Goal: Task Accomplishment & Management: Manage account settings

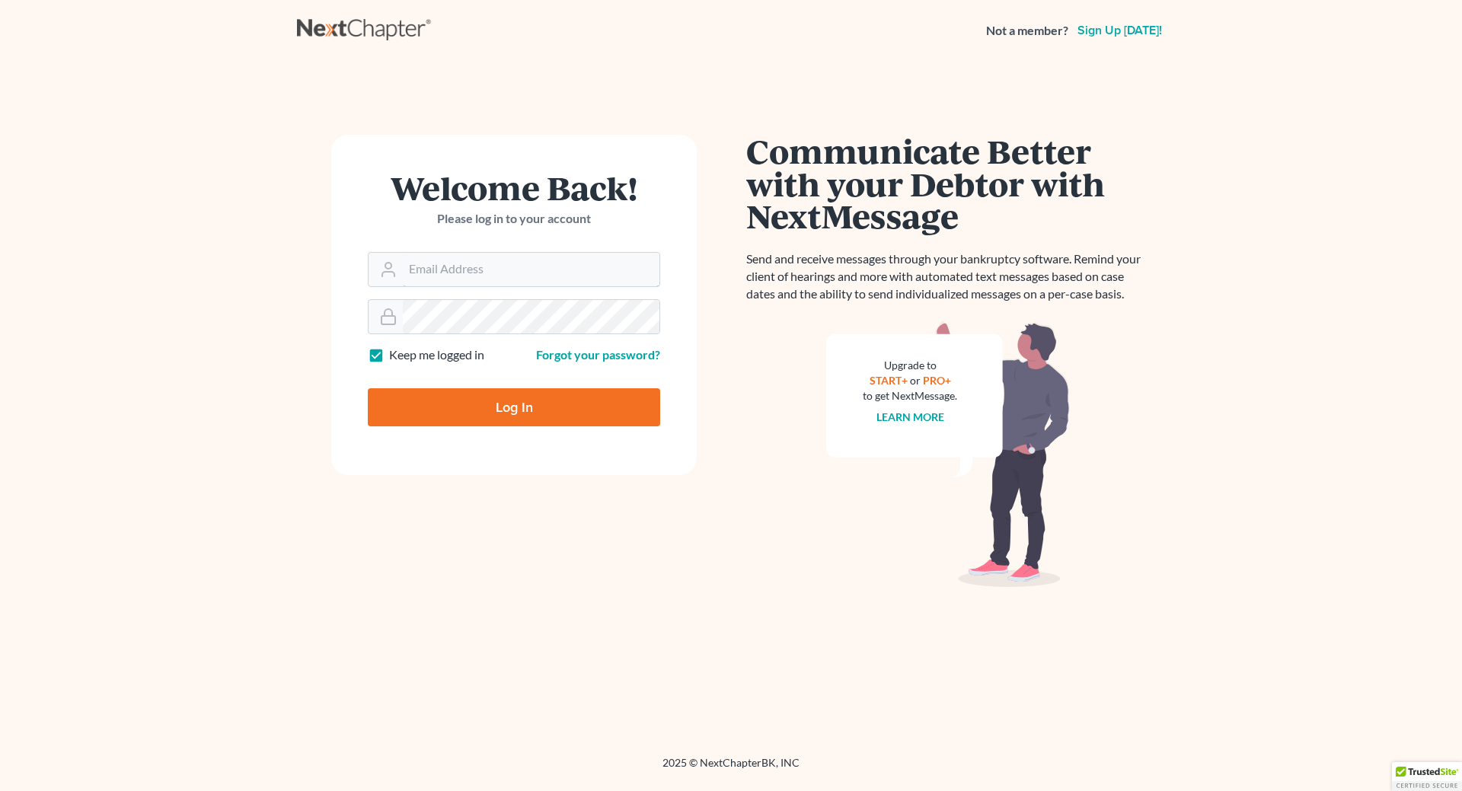
type input "[EMAIL_ADDRESS][DOMAIN_NAME]"
click at [525, 415] on input "Log In" at bounding box center [514, 407] width 292 height 38
type input "Thinking..."
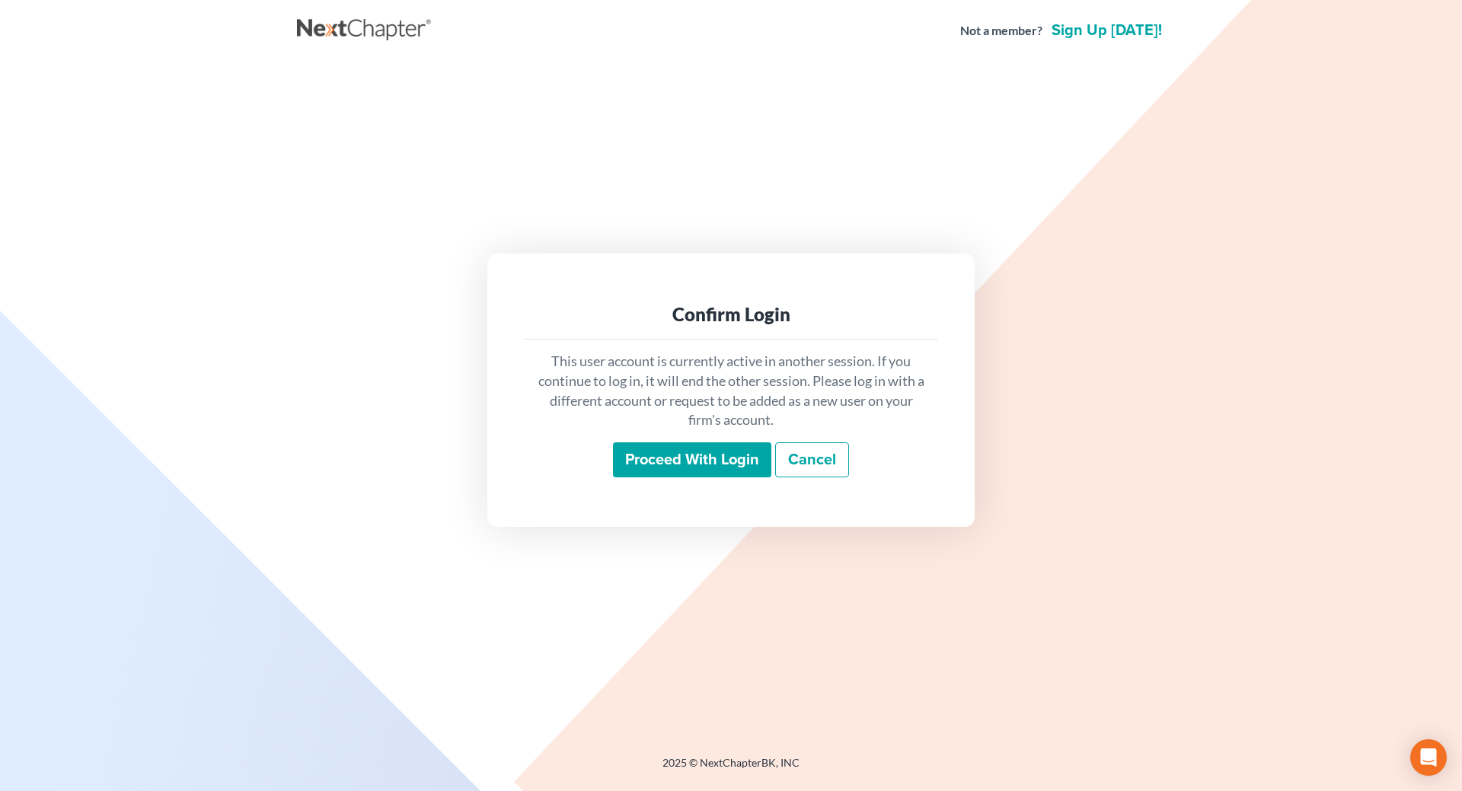
click at [651, 465] on input "Proceed with login" at bounding box center [692, 459] width 158 height 35
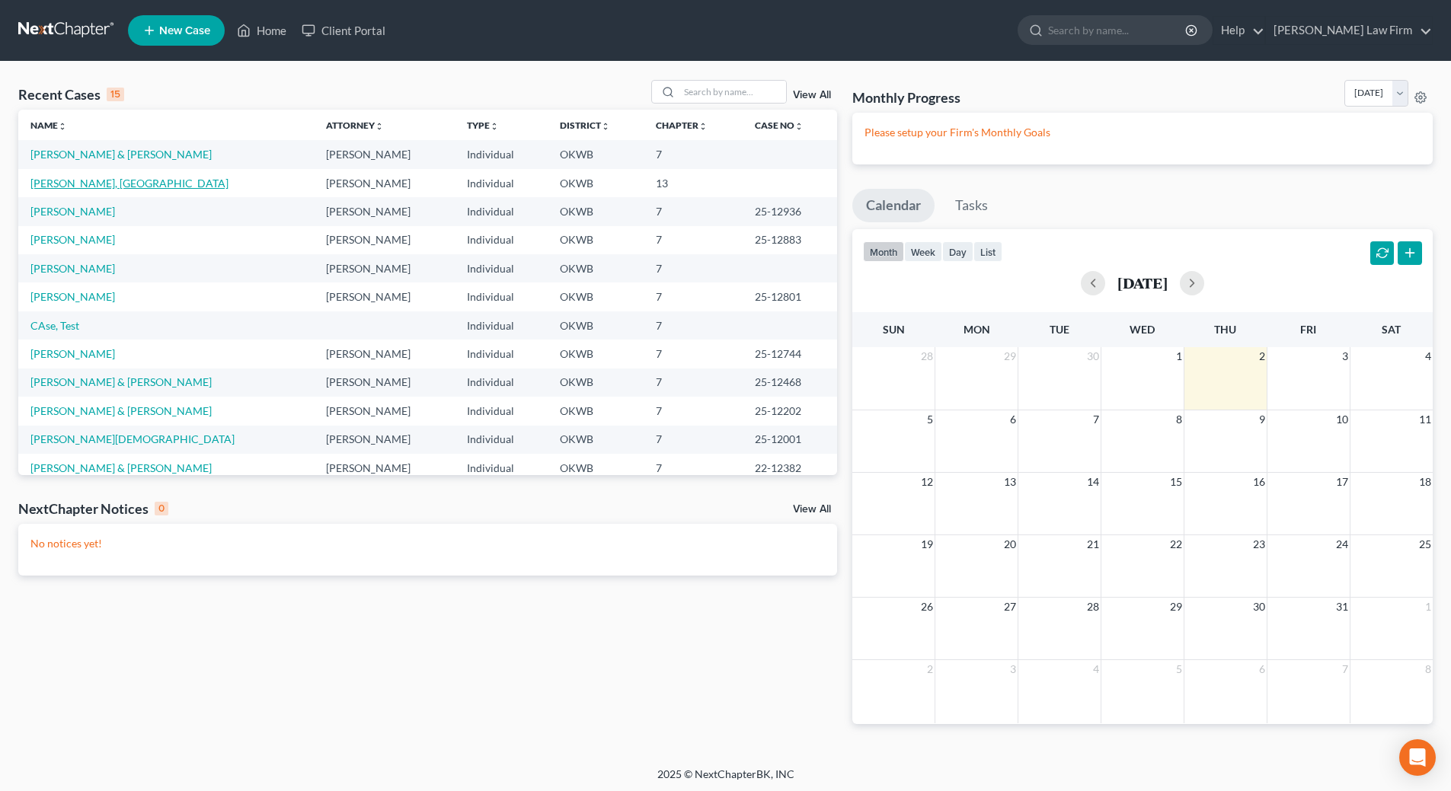
click at [66, 178] on link "Sneed, Cali" at bounding box center [129, 183] width 198 height 13
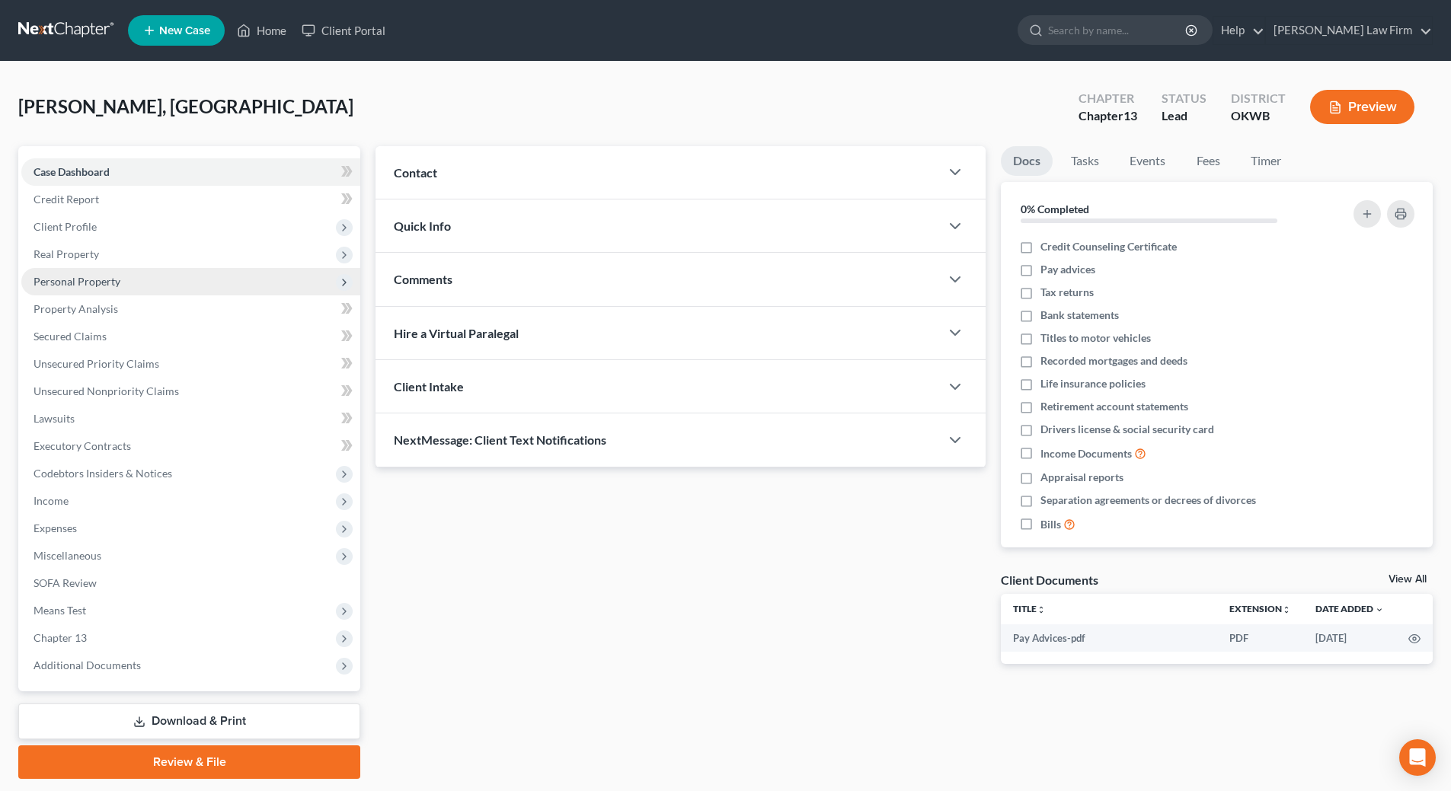
click at [107, 283] on span "Personal Property" at bounding box center [77, 281] width 87 height 13
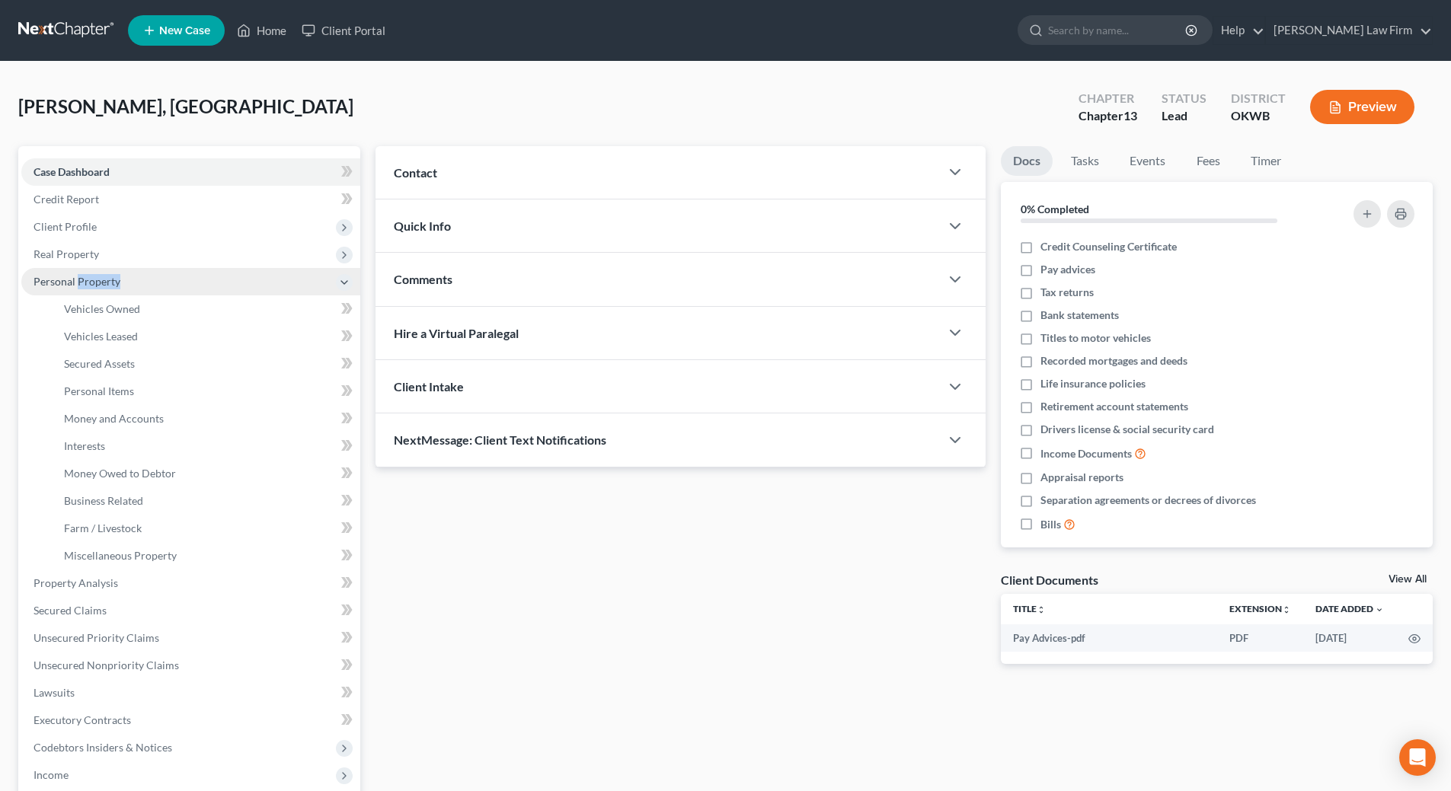
click at [107, 283] on span "Personal Property" at bounding box center [77, 281] width 87 height 13
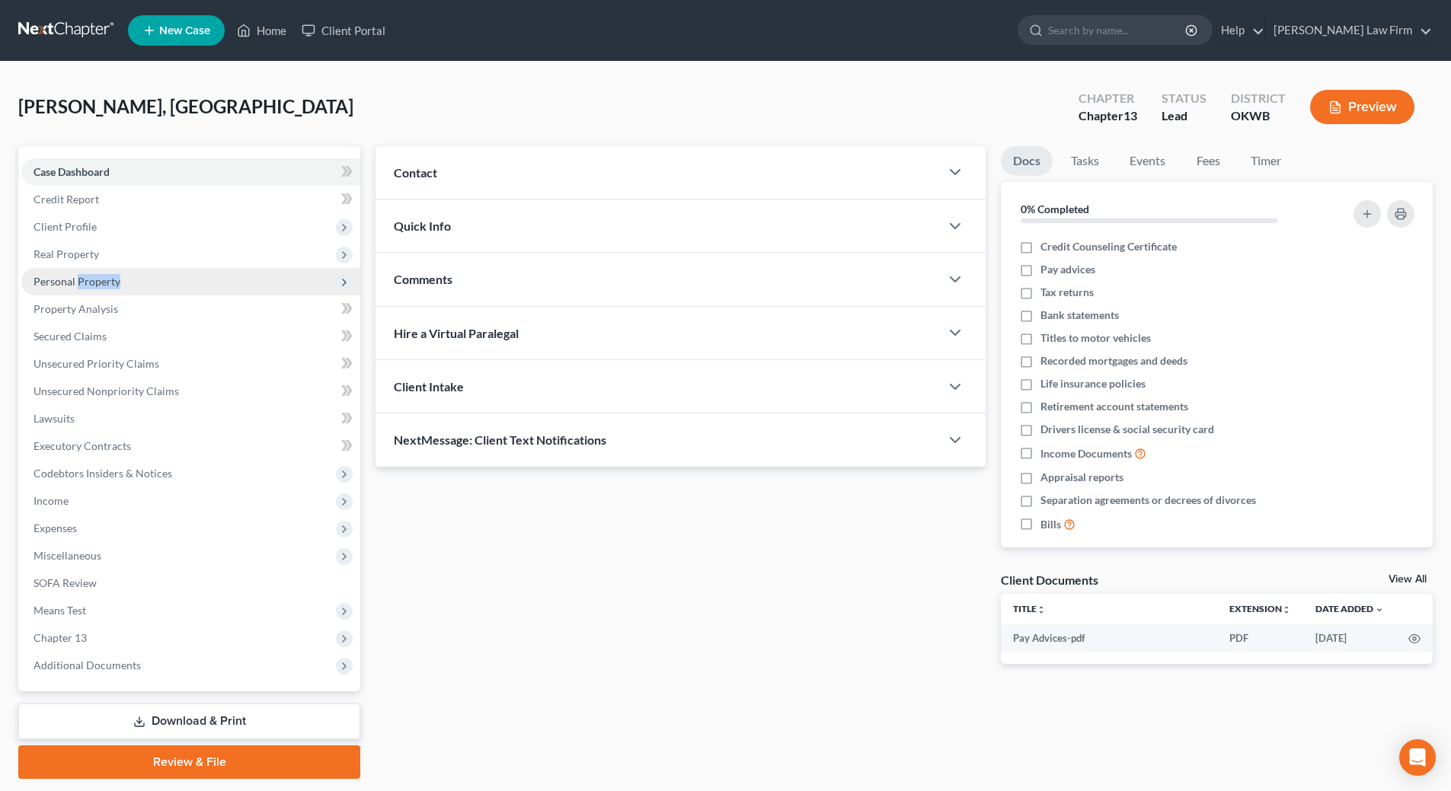
click at [107, 283] on span "Personal Property" at bounding box center [77, 281] width 87 height 13
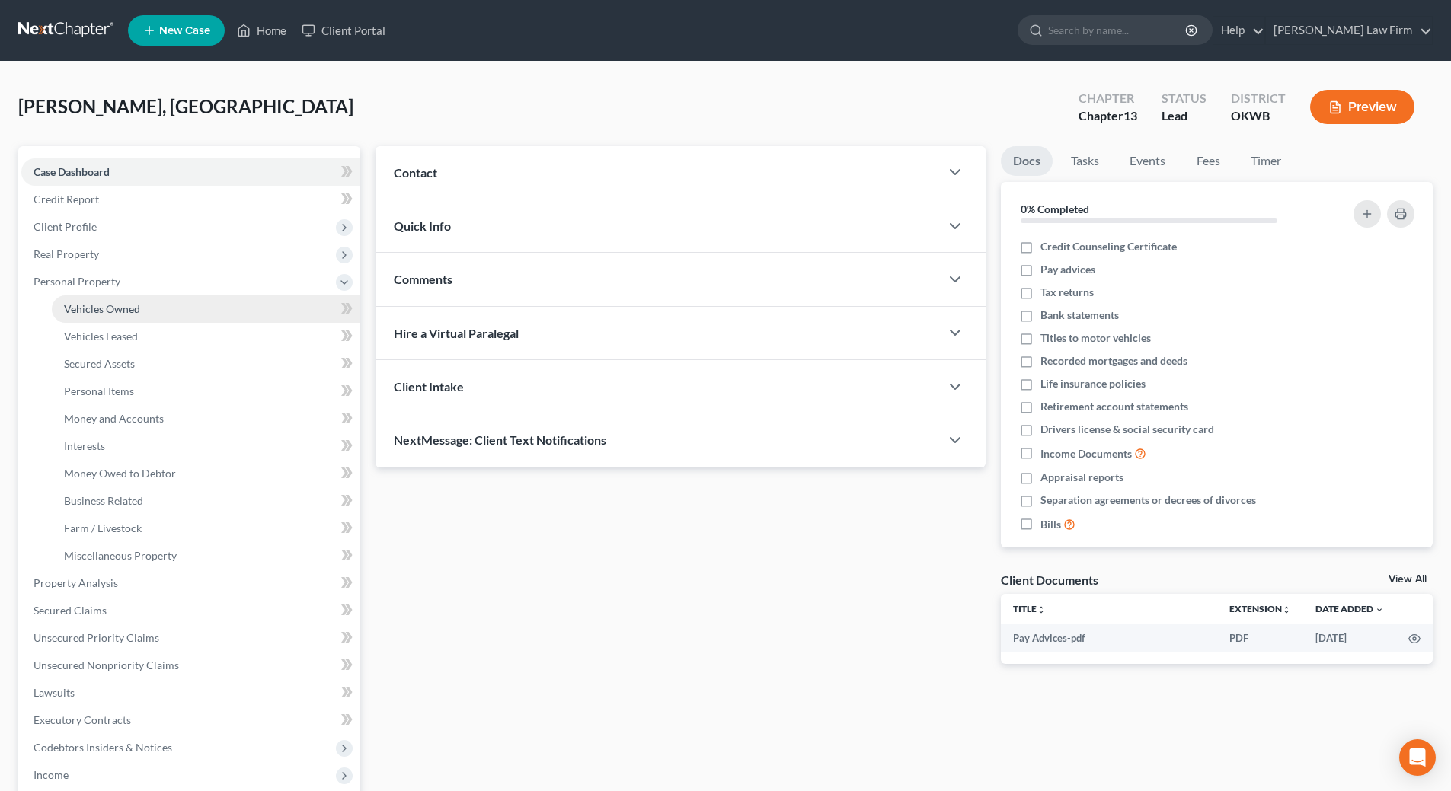
click at [111, 306] on span "Vehicles Owned" at bounding box center [102, 308] width 76 height 13
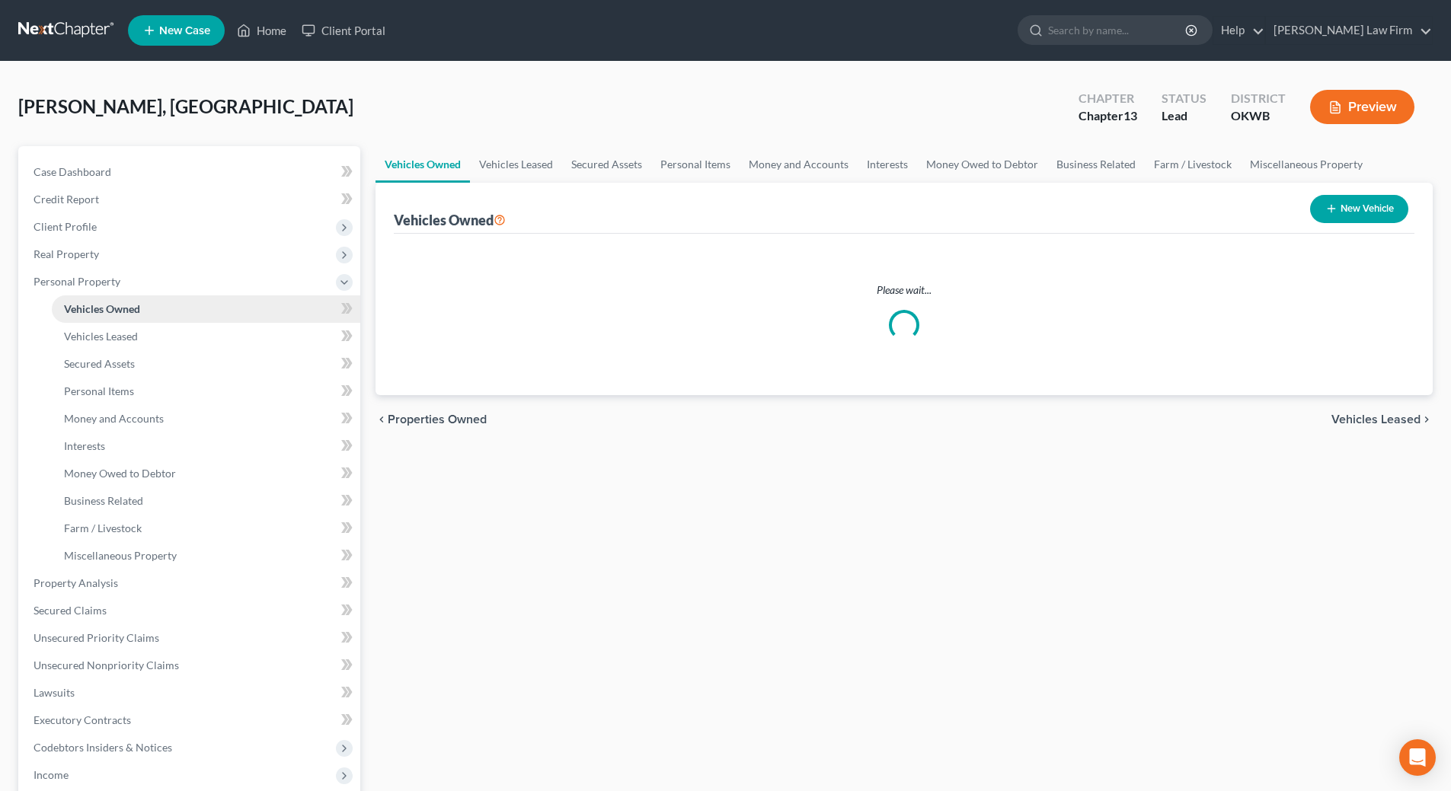
click at [111, 306] on span "Vehicles Owned" at bounding box center [102, 308] width 76 height 13
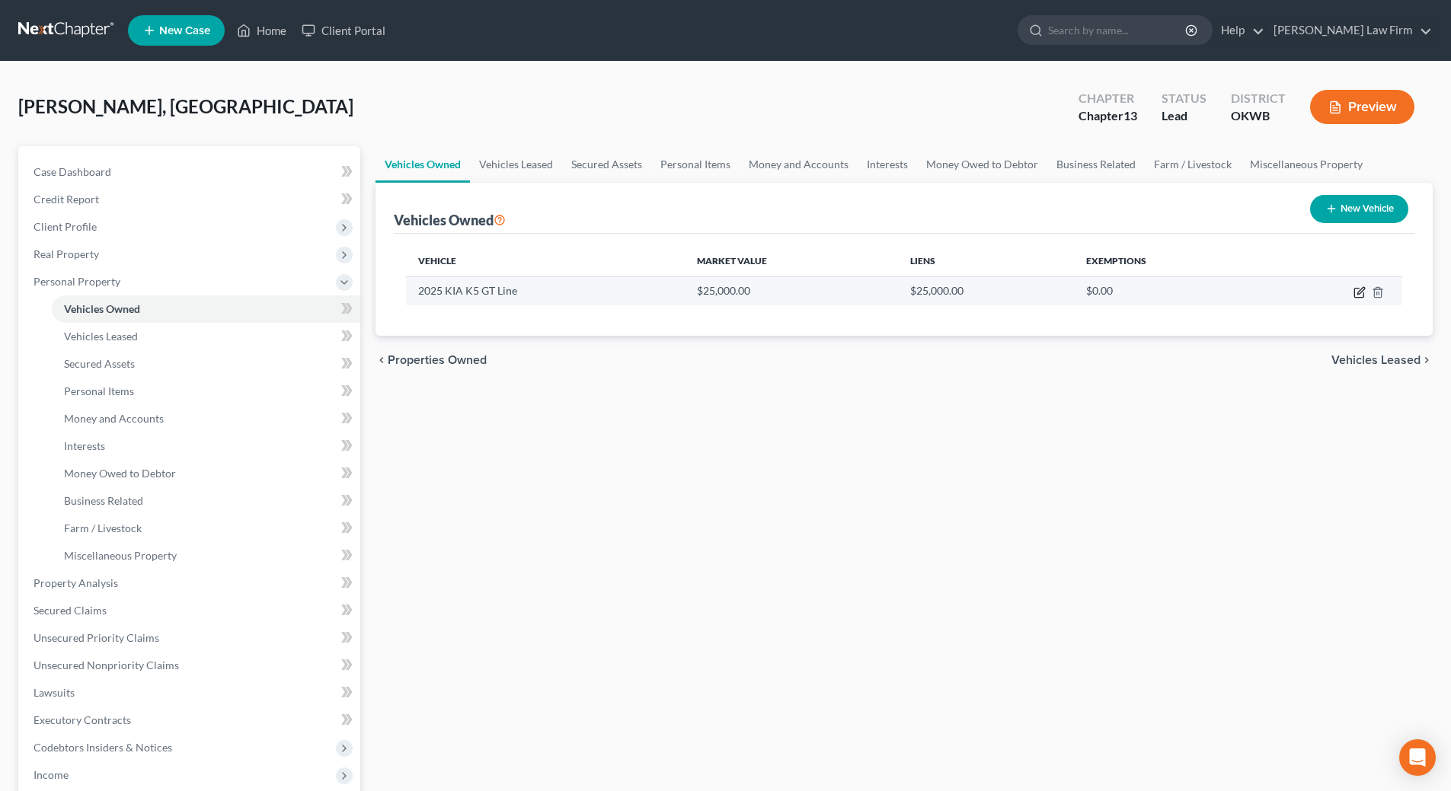
click at [1361, 295] on icon "button" at bounding box center [1359, 292] width 12 height 12
select select "0"
select select "1"
select select "0"
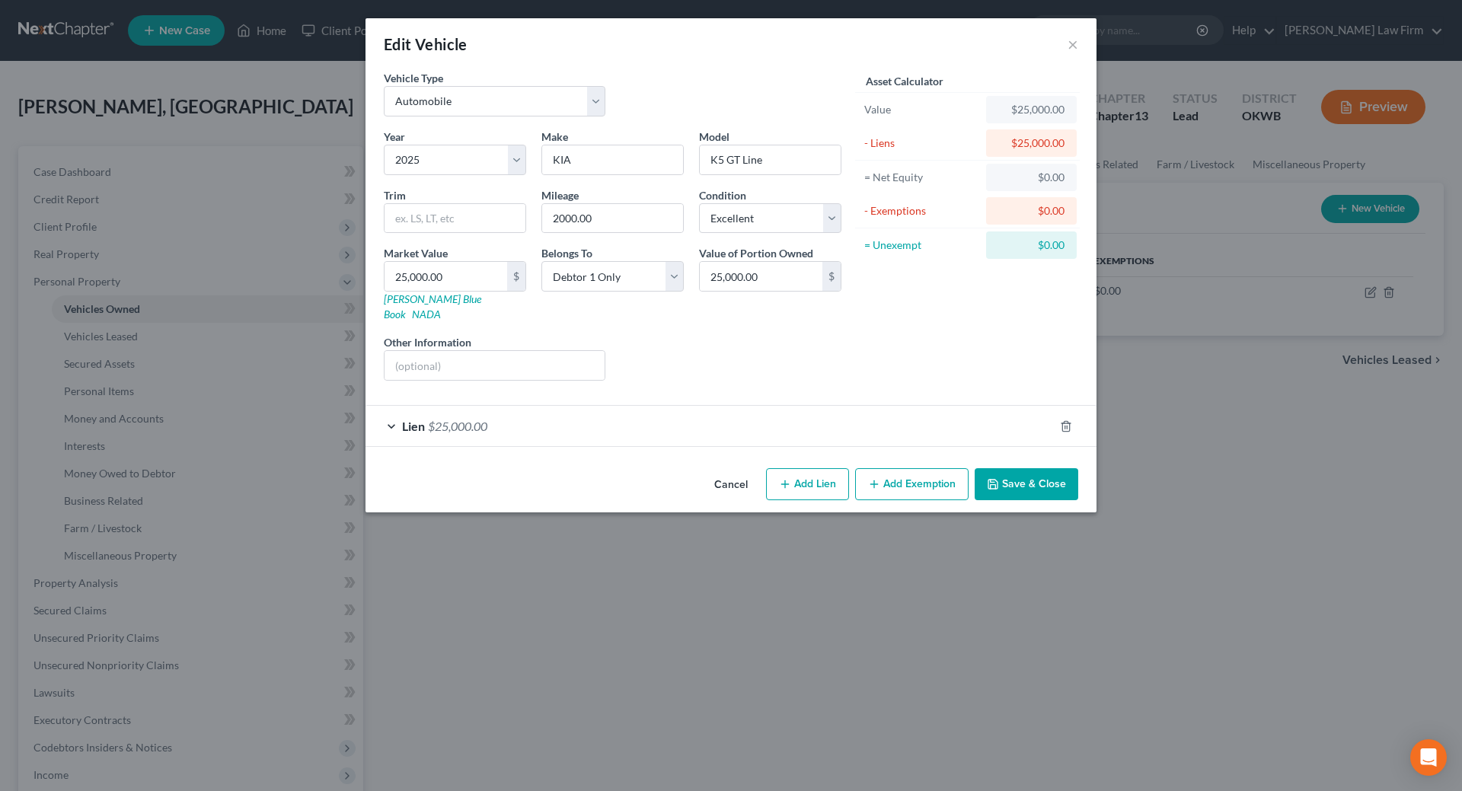
click at [394, 410] on div "Lien $25,000.00" at bounding box center [710, 426] width 688 height 40
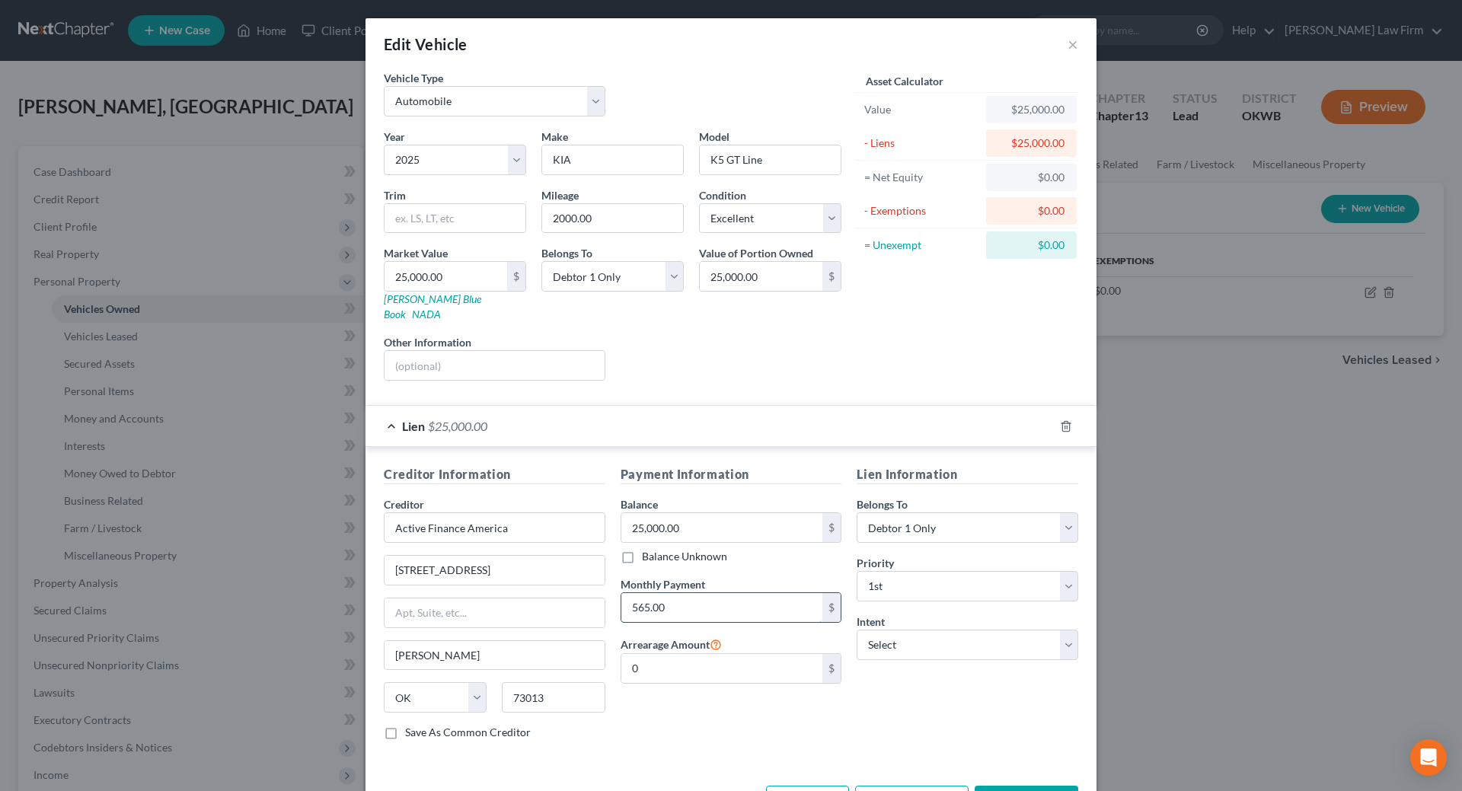
click at [672, 595] on input "565.00" at bounding box center [722, 607] width 202 height 29
click at [999, 786] on button "Save & Close" at bounding box center [1027, 802] width 104 height 32
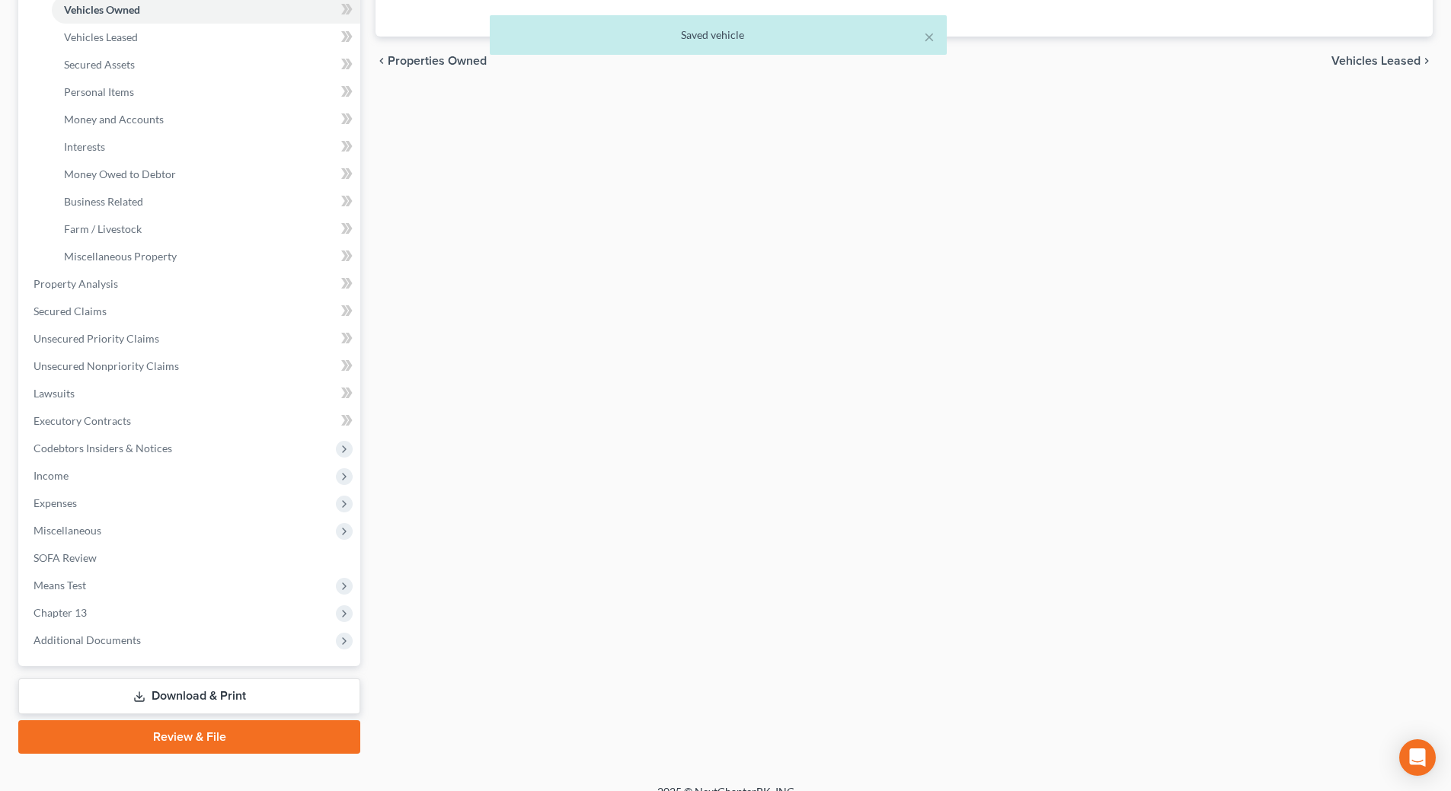
scroll to position [305, 0]
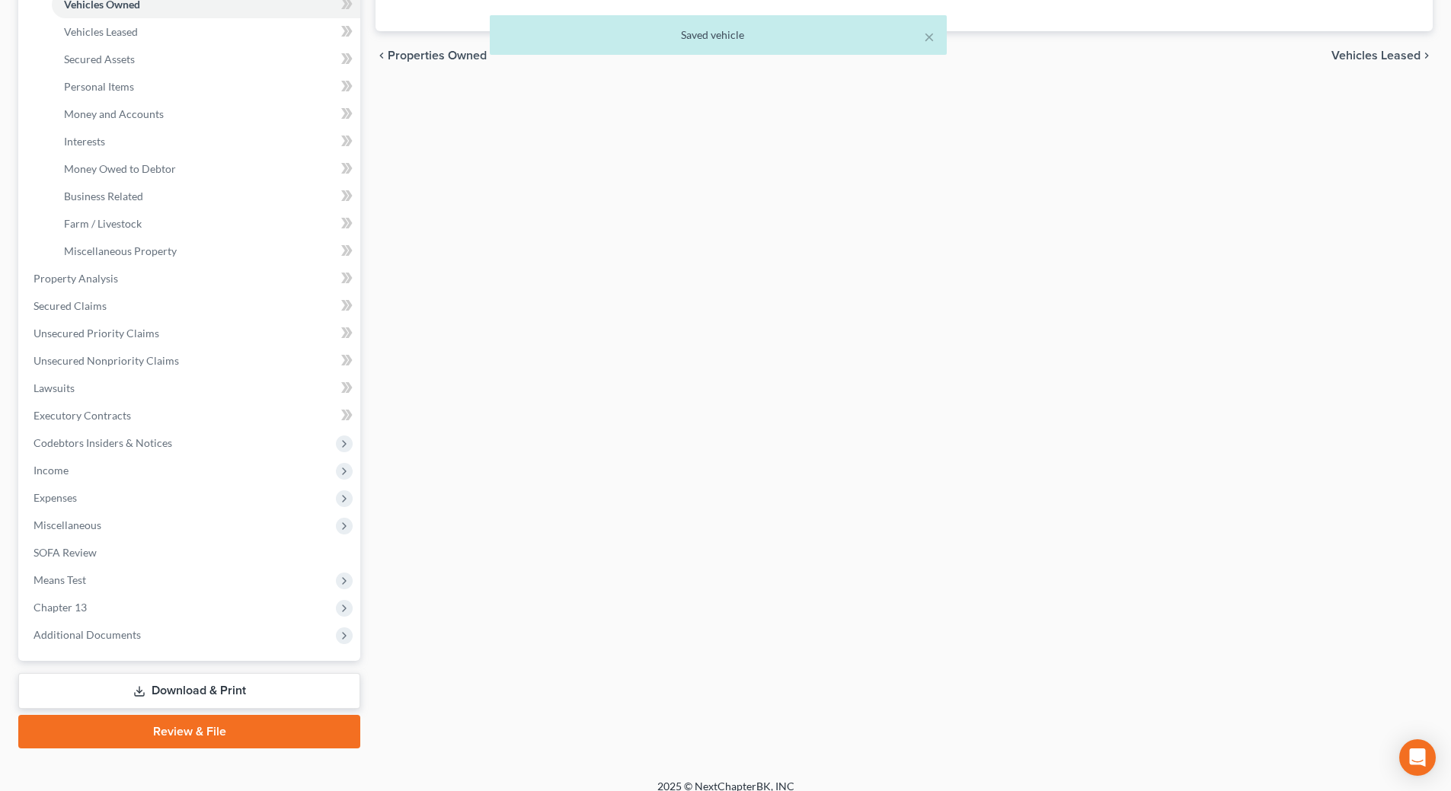
click at [273, 681] on link "Download & Print" at bounding box center [189, 691] width 342 height 36
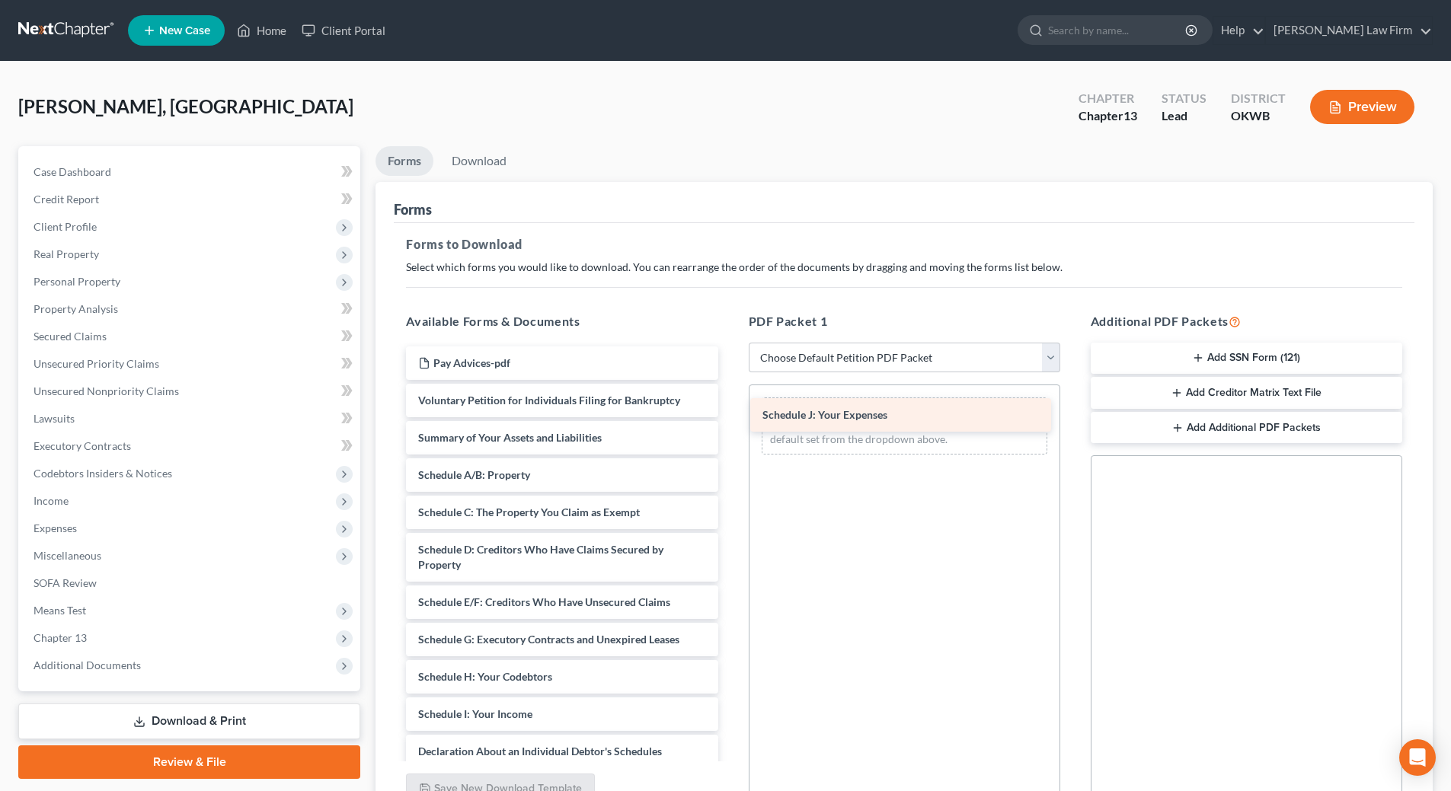
drag, startPoint x: 529, startPoint y: 751, endPoint x: 877, endPoint y: 410, distance: 487.4
click at [730, 410] on div "Schedule J: Your Expenses Pay Advices-pdf Voluntary Petition for Individuals Fi…" at bounding box center [562, 685] width 336 height 676
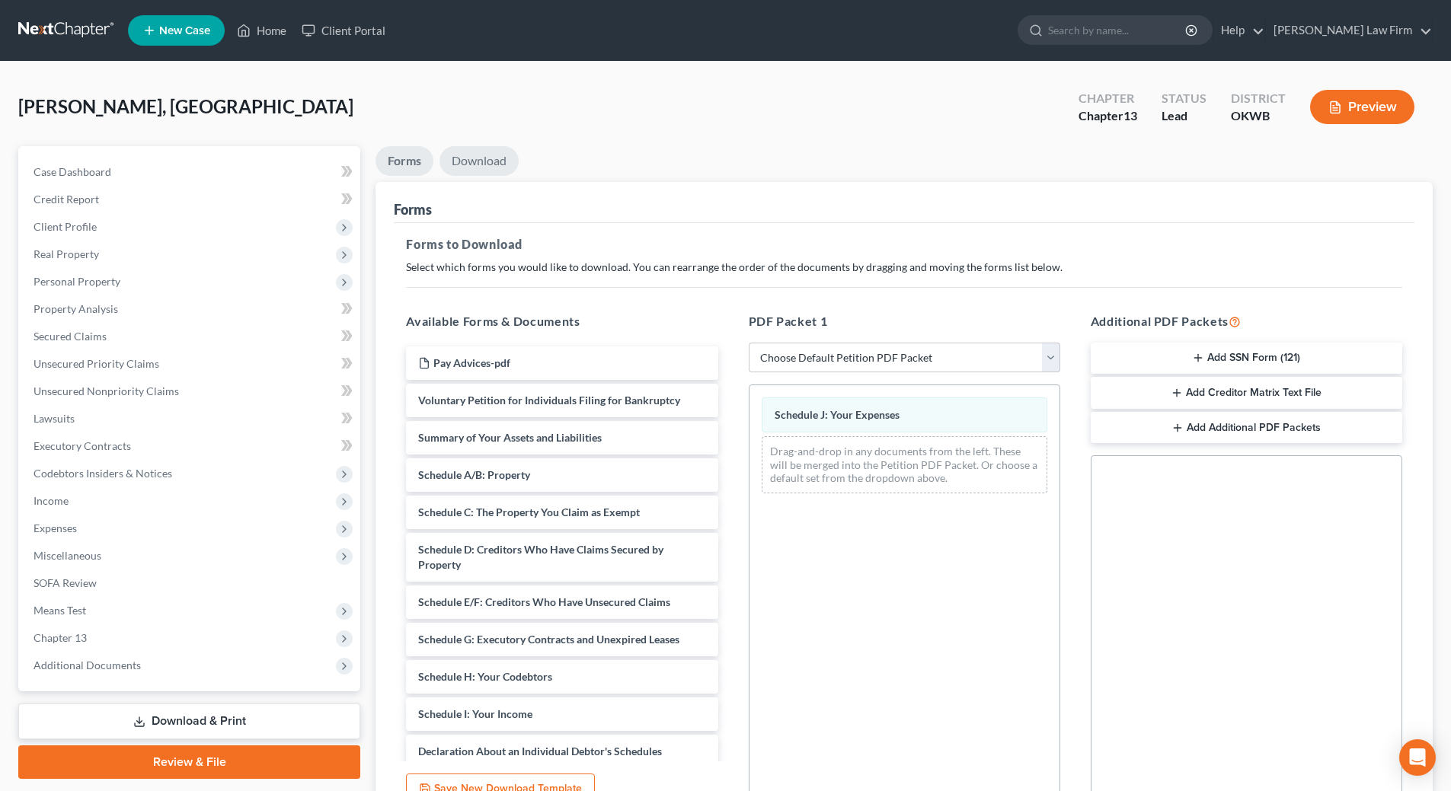
click at [481, 155] on link "Download" at bounding box center [478, 161] width 79 height 30
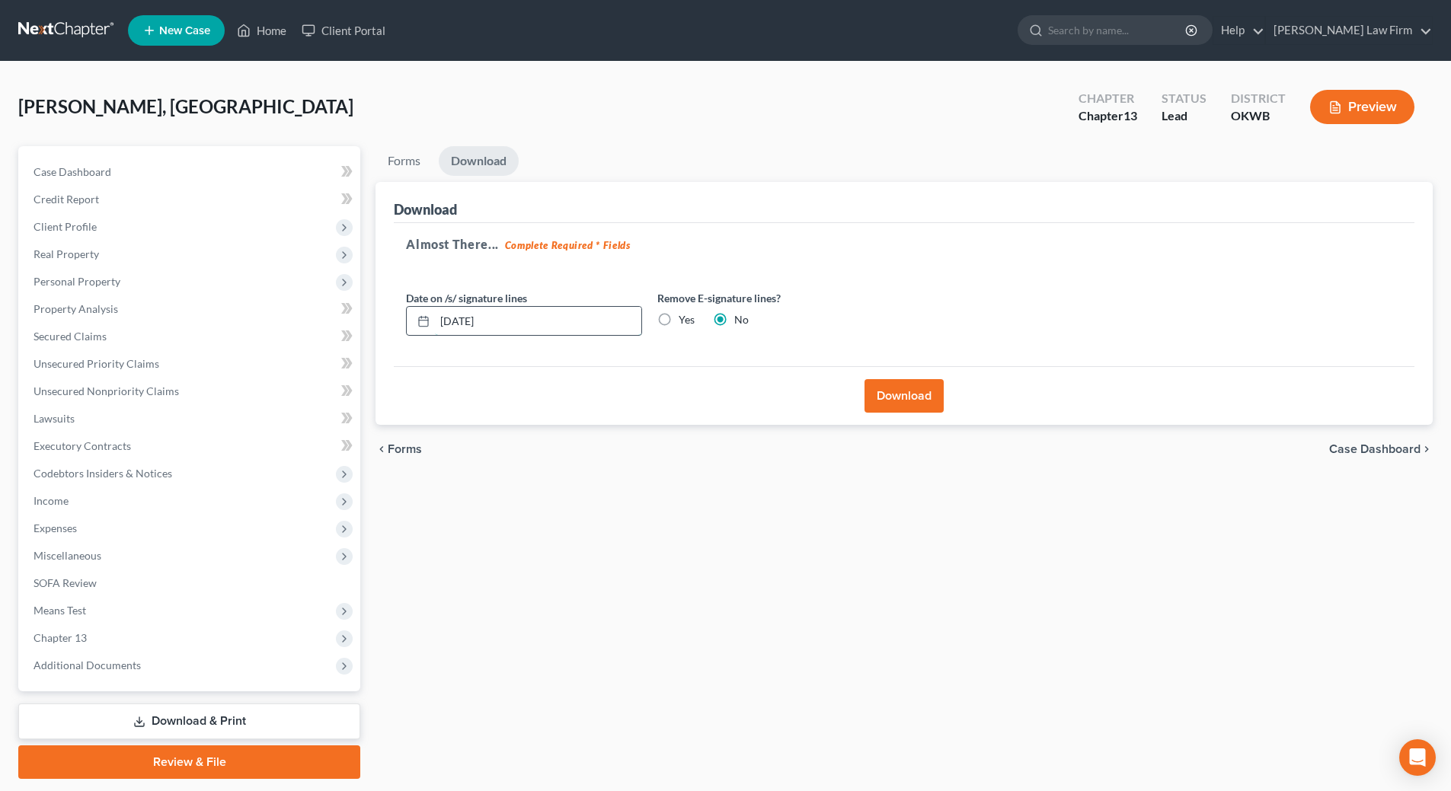
click at [519, 323] on input "10/02/2025" at bounding box center [538, 321] width 206 height 29
type input "1"
click at [896, 404] on button "Download" at bounding box center [903, 396] width 79 height 34
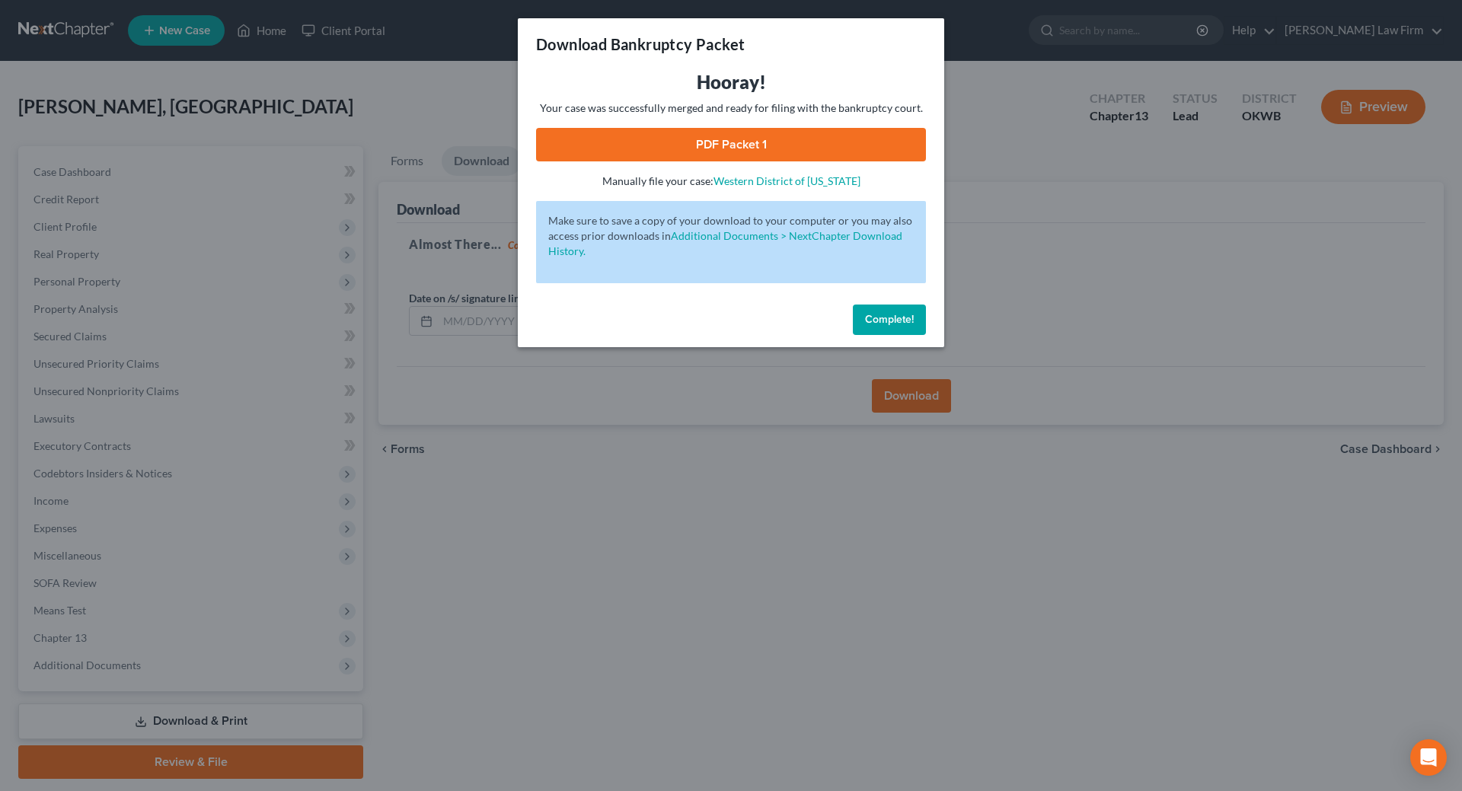
click at [801, 136] on link "PDF Packet 1" at bounding box center [731, 145] width 390 height 34
